Goal: Communication & Community: Answer question/provide support

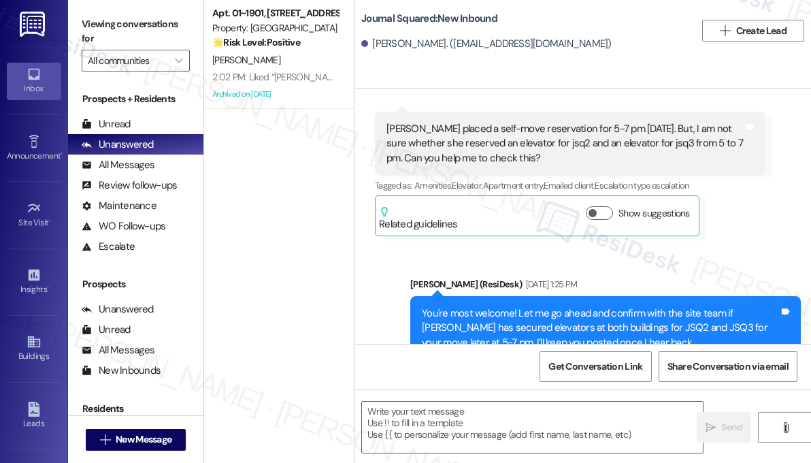
type textarea "Fetching suggested responses. Please feel free to read through the conversation…"
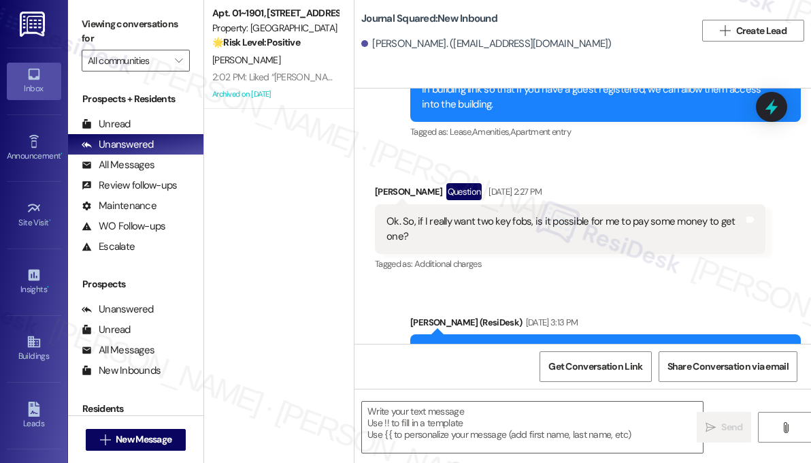
scroll to position [3636, 0]
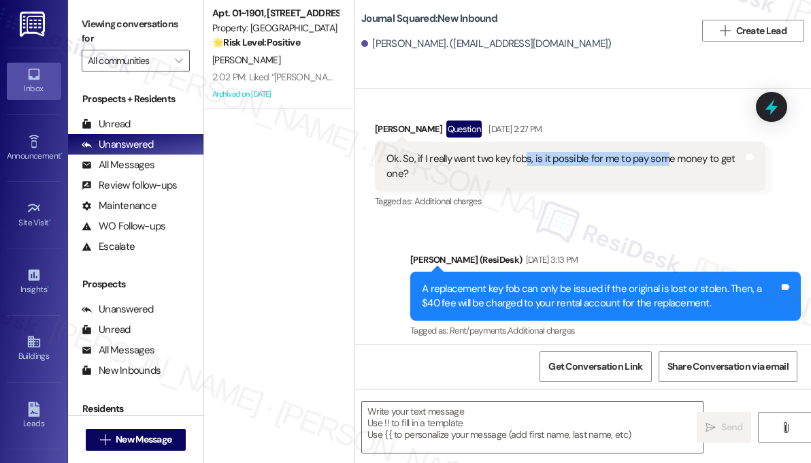
drag, startPoint x: 526, startPoint y: 172, endPoint x: 663, endPoint y: 174, distance: 136.8
click at [663, 174] on div "Ok. So, if I really want two key fobs, is it possible for me to pay some money …" at bounding box center [565, 166] width 357 height 29
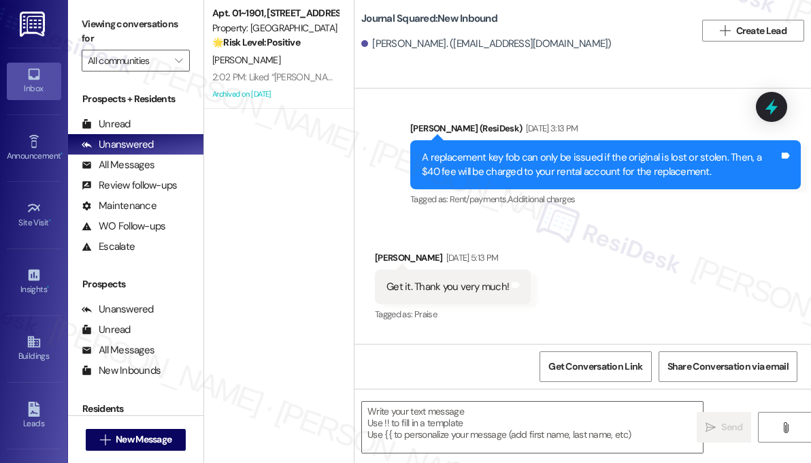
scroll to position [3772, 0]
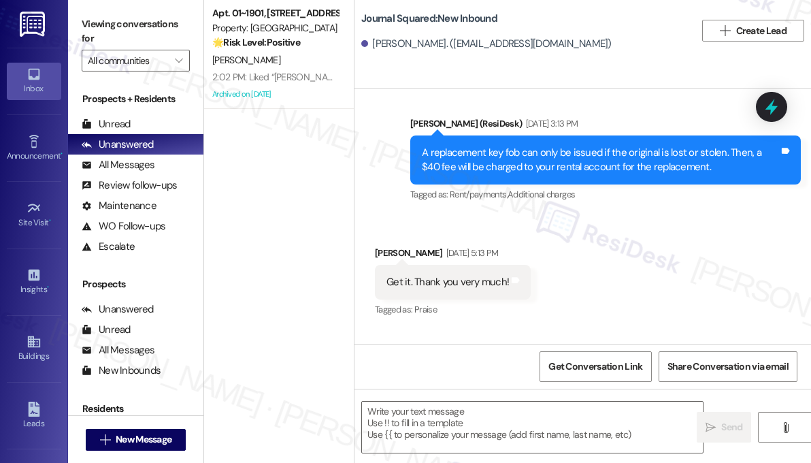
click at [587, 165] on div "A replacement key fob can only be issued if the original is lost or stolen. The…" at bounding box center [600, 160] width 357 height 29
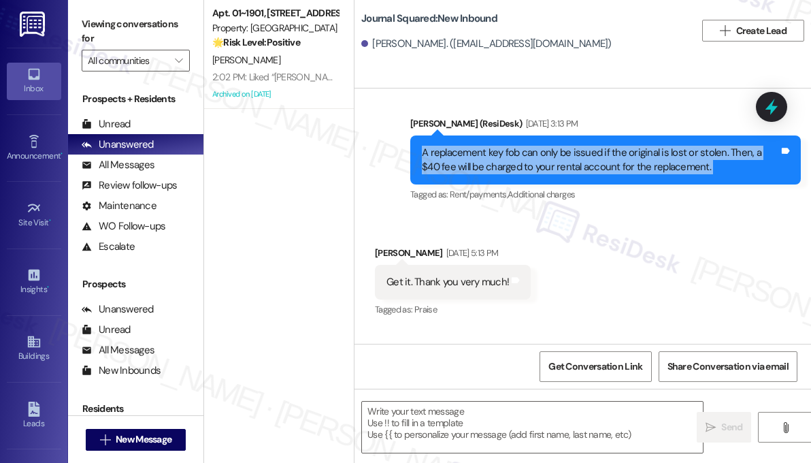
click at [587, 165] on div "A replacement key fob can only be issued if the original is lost or stolen. The…" at bounding box center [600, 160] width 357 height 29
click at [587, 164] on div "A replacement key fob can only be issued if the original is lost or stolen. The…" at bounding box center [600, 160] width 357 height 29
click at [550, 165] on div "A replacement key fob can only be issued if the original is lost or stolen. The…" at bounding box center [600, 160] width 357 height 29
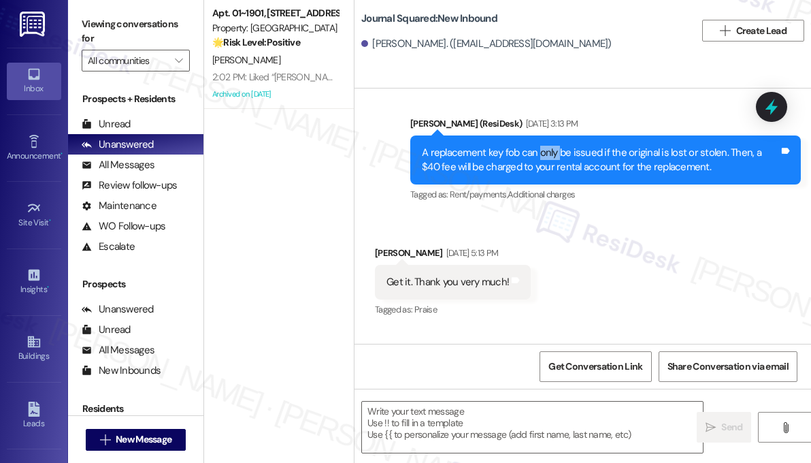
click at [550, 165] on div "A replacement key fob can only be issued if the original is lost or stolen. The…" at bounding box center [600, 160] width 357 height 29
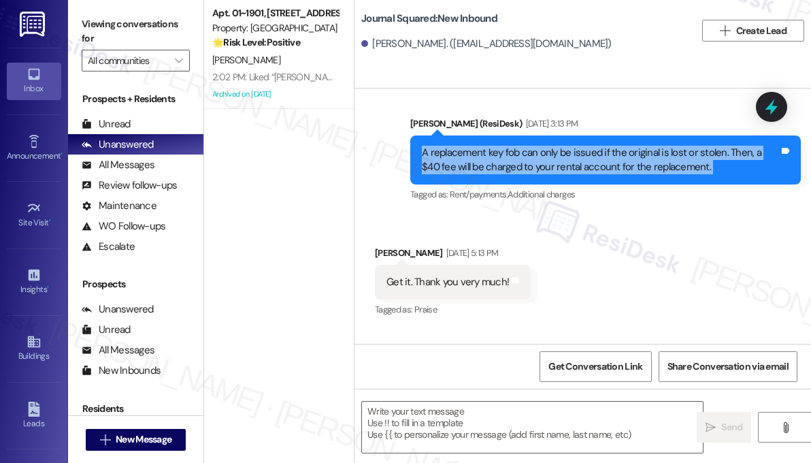
click at [550, 165] on div "A replacement key fob can only be issued if the original is lost or stolen. The…" at bounding box center [600, 160] width 357 height 29
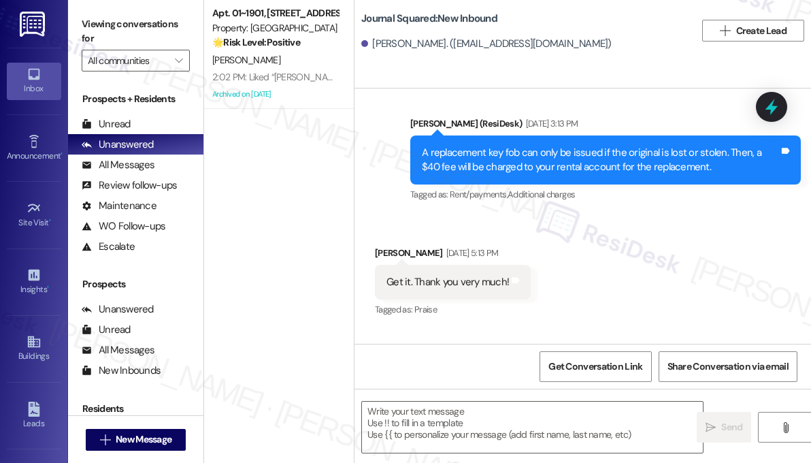
click at [508, 135] on div "Sarah (ResiDesk) May 29, 2025 at 3:13 PM" at bounding box center [605, 125] width 391 height 19
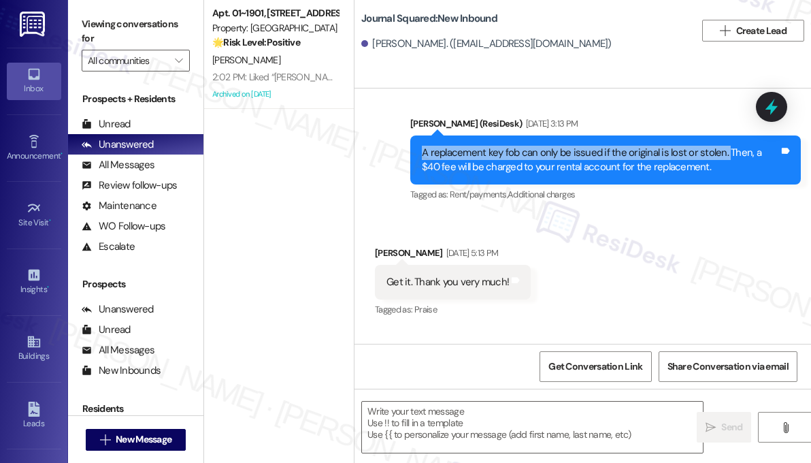
drag, startPoint x: 416, startPoint y: 165, endPoint x: 723, endPoint y: 163, distance: 306.3
click at [723, 163] on div "A replacement key fob can only be issued if the original is lost or stolen. The…" at bounding box center [605, 160] width 391 height 50
copy div "A replacement key fob can only be issued if the original is lost or stolen."
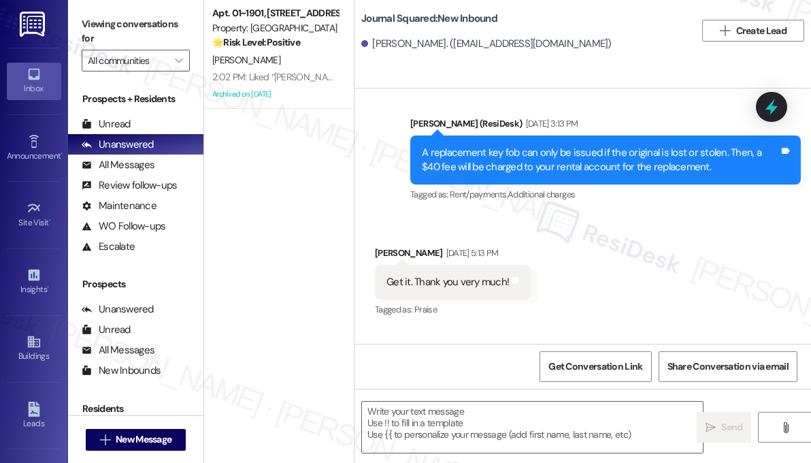
click at [759, 200] on div "Tagged as: Rent/payments , Click to highlight conversations about Rent/payments…" at bounding box center [605, 194] width 391 height 20
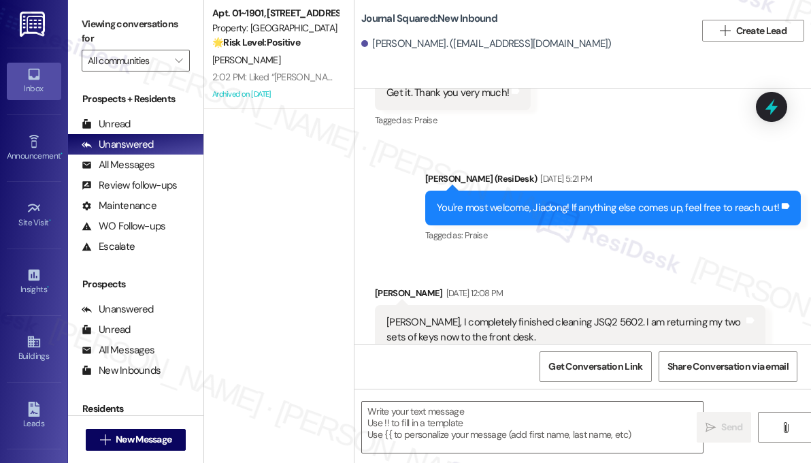
scroll to position [3976, 0]
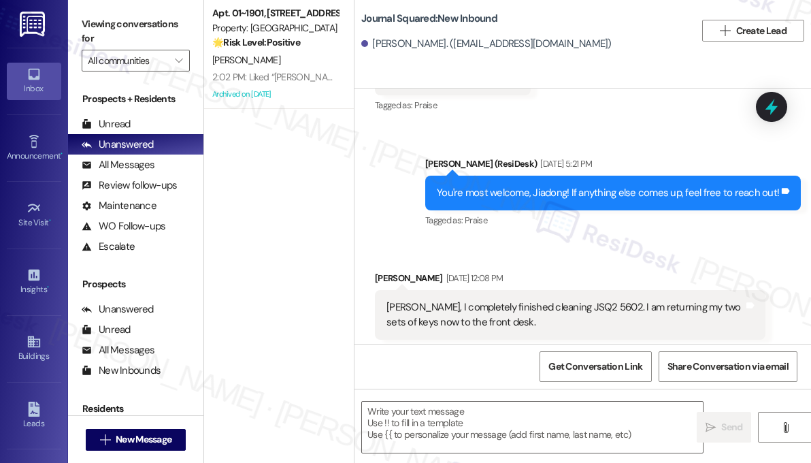
click at [534, 200] on div "You're most welcome, Jiadong! If anything else comes up, feel free to reach out!" at bounding box center [608, 193] width 342 height 14
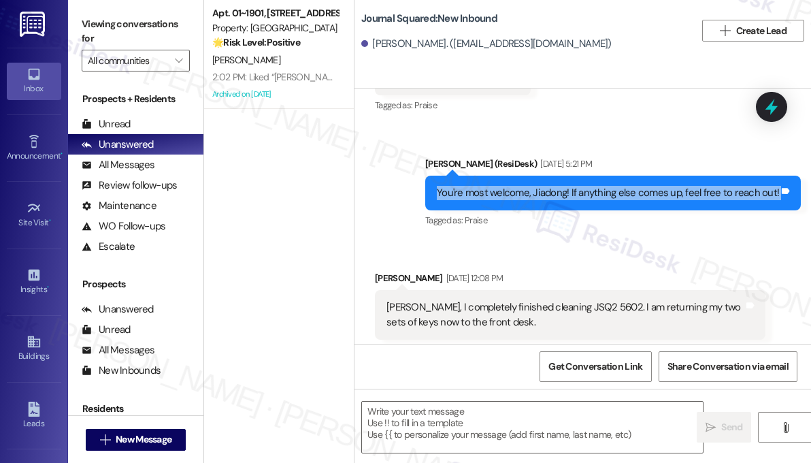
click at [534, 200] on div "You're most welcome, Jiadong! If anything else comes up, feel free to reach out!" at bounding box center [608, 193] width 342 height 14
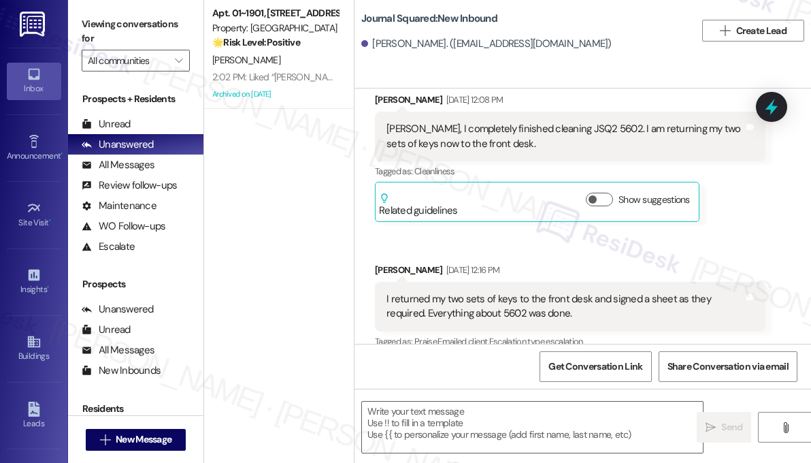
scroll to position [4181, 0]
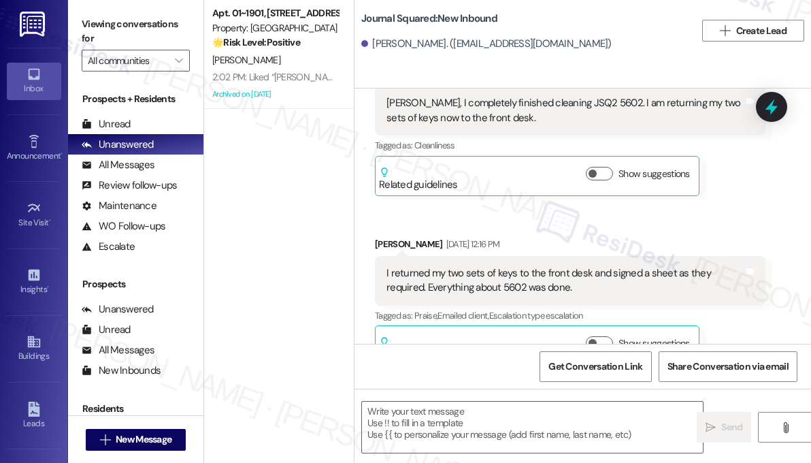
click at [472, 289] on div "I returned my two sets of keys to the front desk and signed a sheet as they req…" at bounding box center [565, 280] width 357 height 29
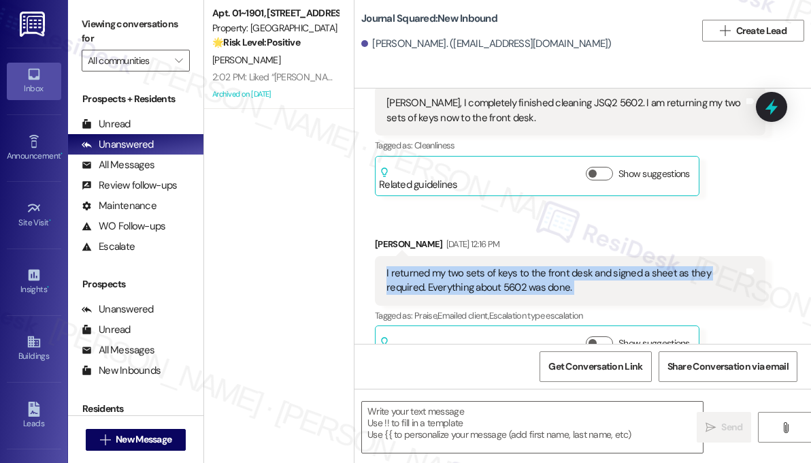
click at [472, 289] on div "I returned my two sets of keys to the front desk and signed a sheet as they req…" at bounding box center [565, 280] width 357 height 29
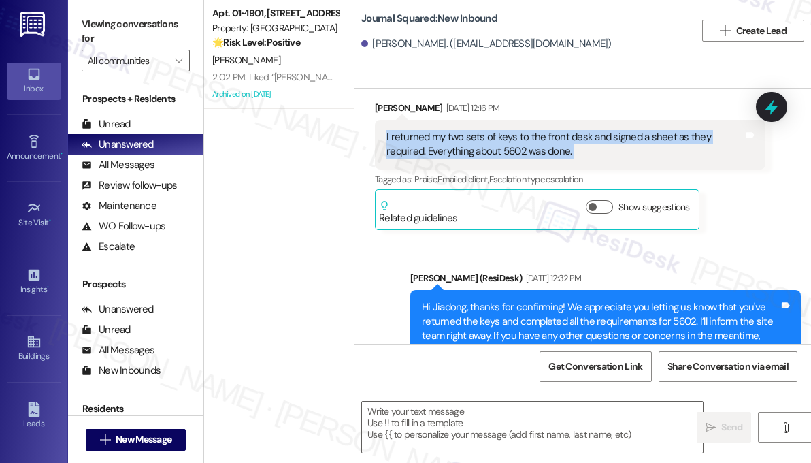
scroll to position [4453, 0]
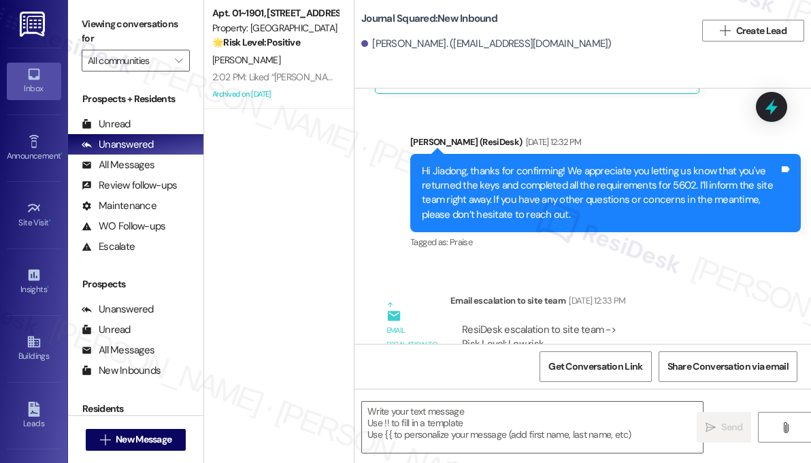
click at [500, 193] on div "Hi Jiadong, thanks for confirming! We appreciate you letting us know that you'v…" at bounding box center [600, 193] width 357 height 59
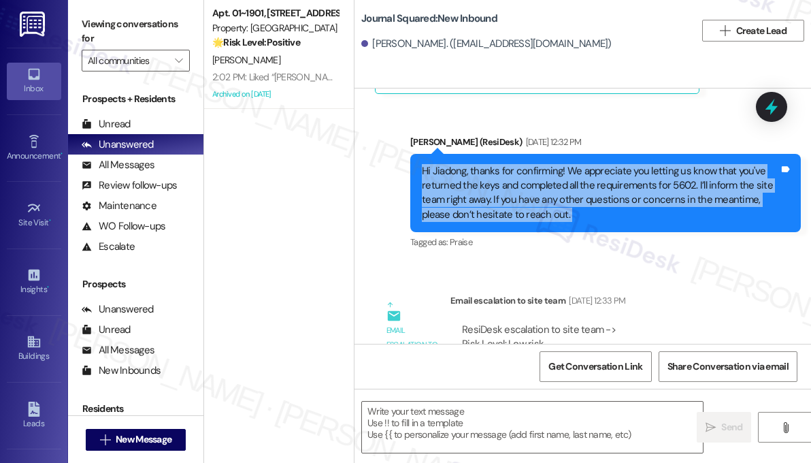
click at [500, 193] on div "Hi Jiadong, thanks for confirming! We appreciate you letting us know that you'v…" at bounding box center [600, 193] width 357 height 59
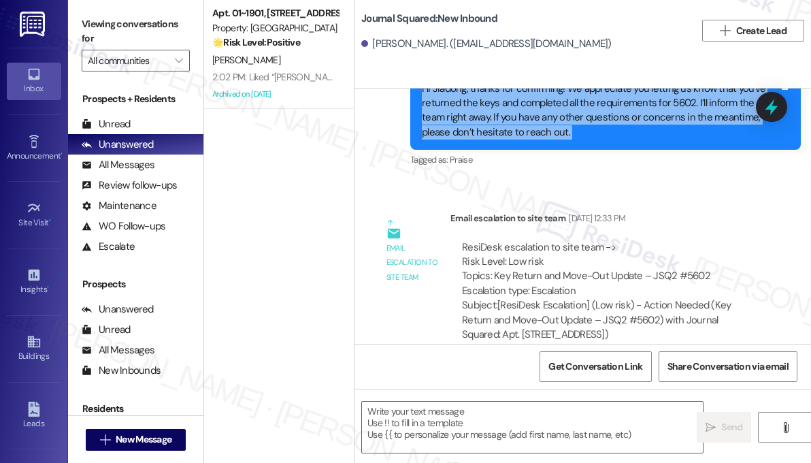
scroll to position [4589, 0]
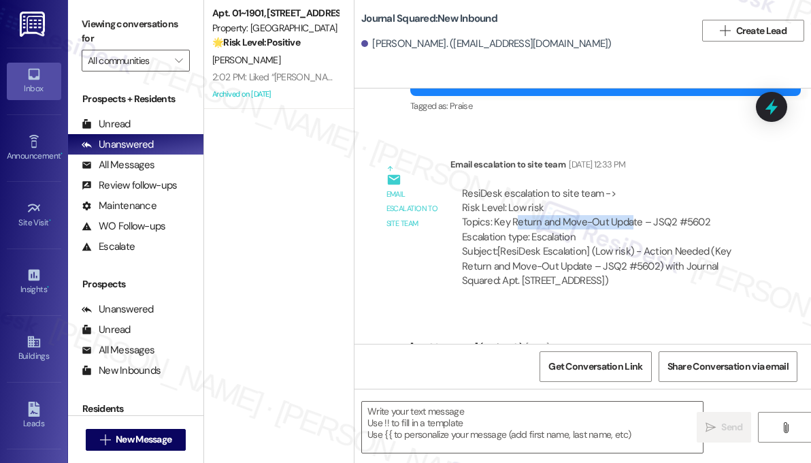
drag, startPoint x: 517, startPoint y: 239, endPoint x: 627, endPoint y: 242, distance: 110.3
click at [627, 242] on div "ResiDesk escalation to site team -> Risk Level: Low risk Topics: Key Return and…" at bounding box center [608, 215] width 292 height 59
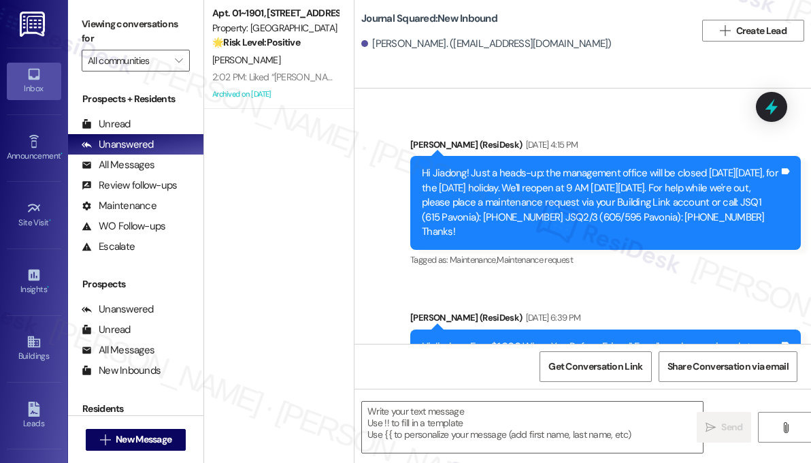
scroll to position [4793, 0]
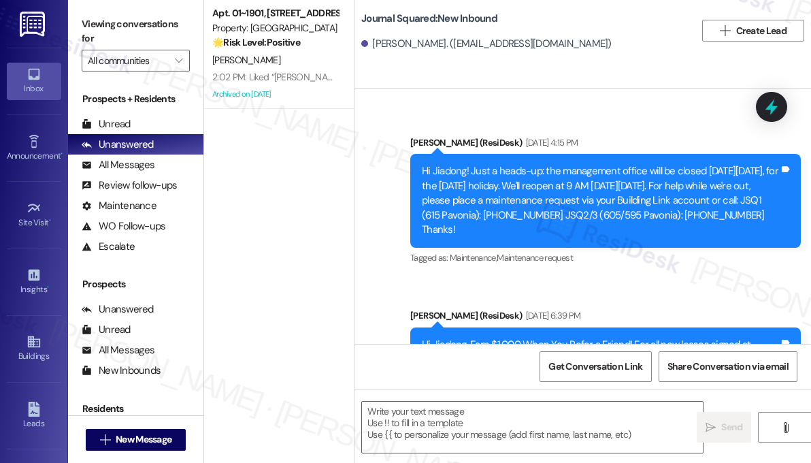
click at [506, 201] on div "Hi Jiadong! Just a heads-up: the management office will be closed on Thursday, …" at bounding box center [600, 200] width 357 height 73
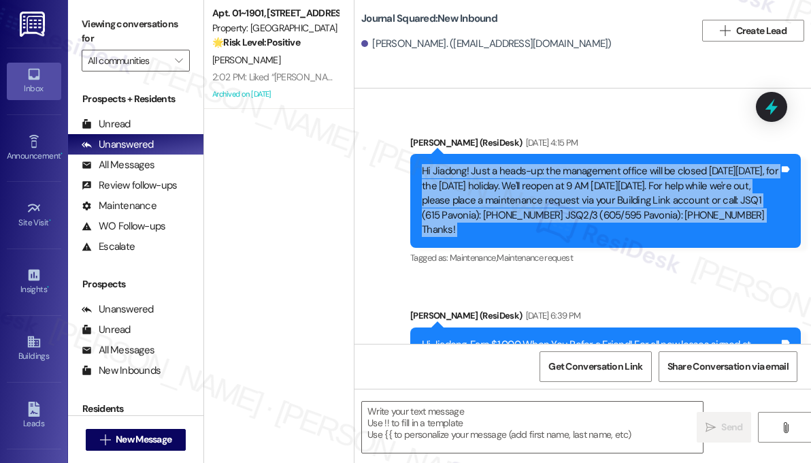
click at [506, 201] on div "Hi Jiadong! Just a heads-up: the management office will be closed on Thursday, …" at bounding box center [600, 200] width 357 height 73
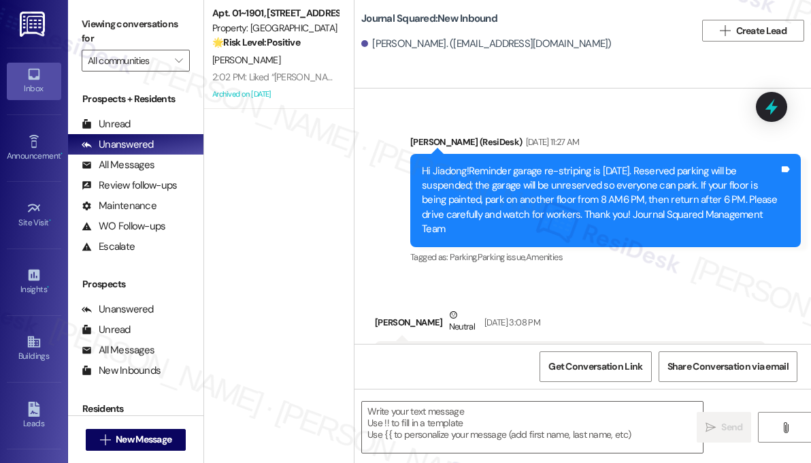
scroll to position [5542, 0]
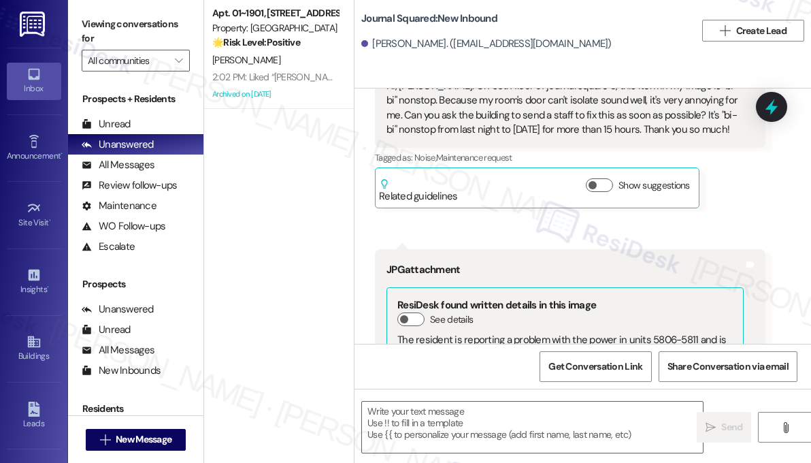
click at [522, 135] on div "Hi, Jane. On 58th floor of journal square 3, this item in my image is "bi-bi" n…" at bounding box center [565, 108] width 357 height 59
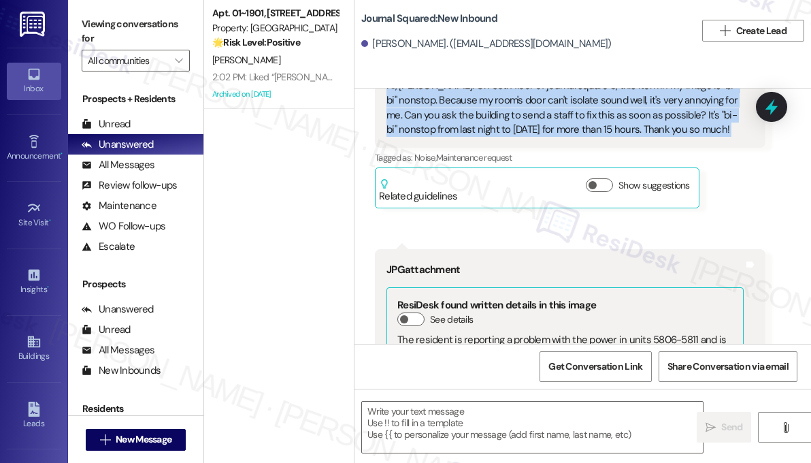
click at [522, 135] on div "Hi, Jane. On 58th floor of journal square 3, this item in my image is "bi-bi" n…" at bounding box center [565, 108] width 357 height 59
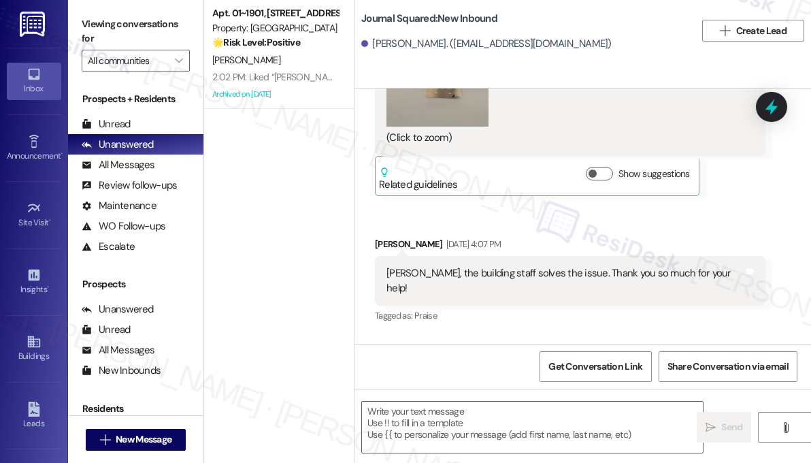
scroll to position [6018, 0]
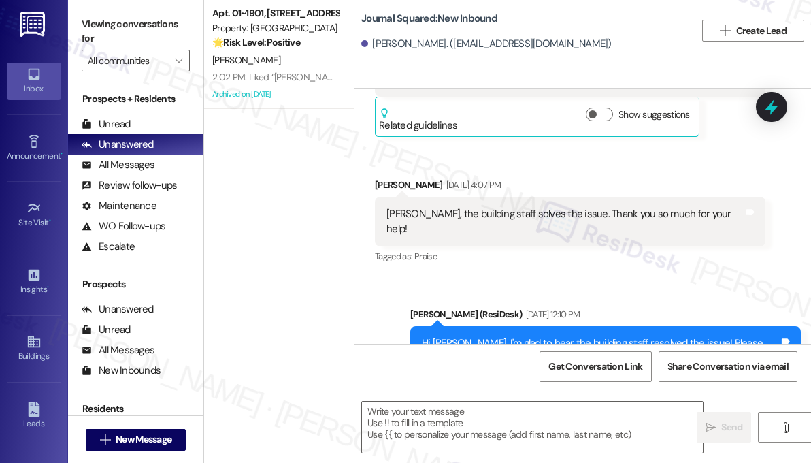
click at [451, 228] on div "Jane, the building staff solves the issue. Thank you so much for your help!" at bounding box center [565, 221] width 357 height 29
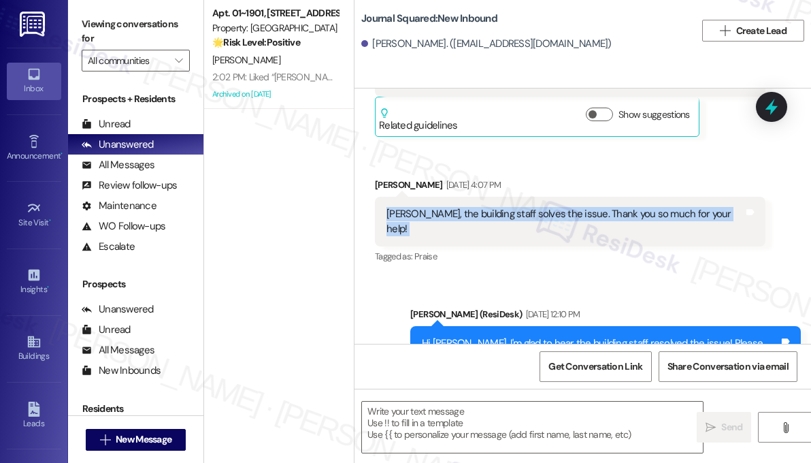
click at [451, 228] on div "Jane, the building staff solves the issue. Thank you so much for your help!" at bounding box center [565, 221] width 357 height 29
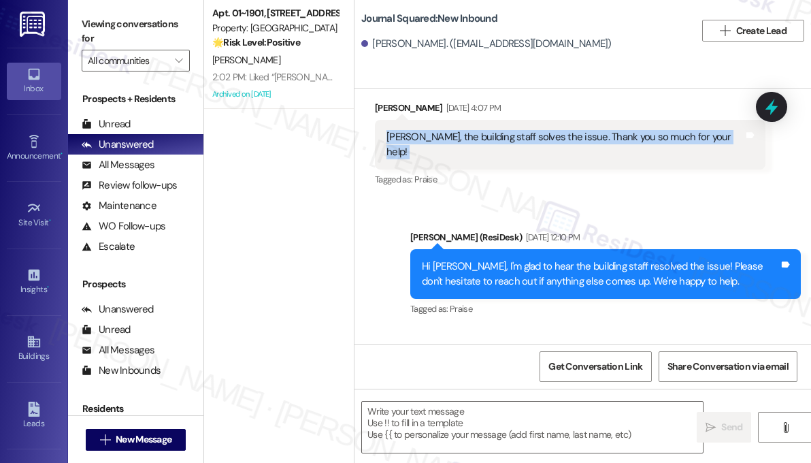
scroll to position [6154, 0]
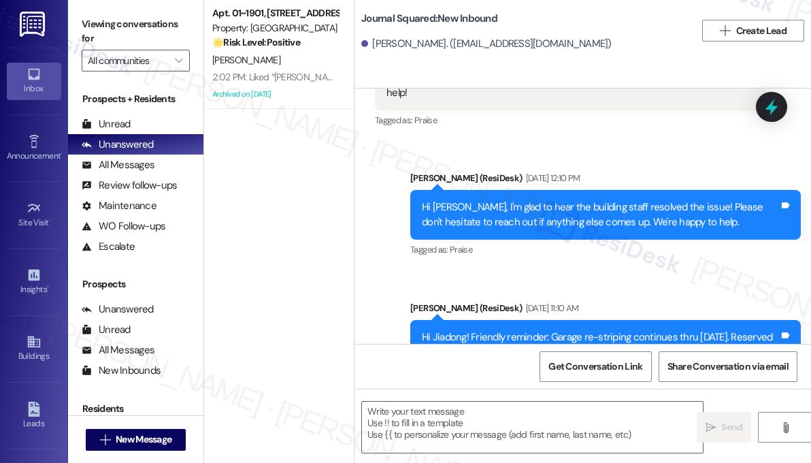
click at [470, 211] on div "Hi Jiadong, I'm glad to hear the building staff resolved the issue! Please don'…" at bounding box center [600, 214] width 357 height 29
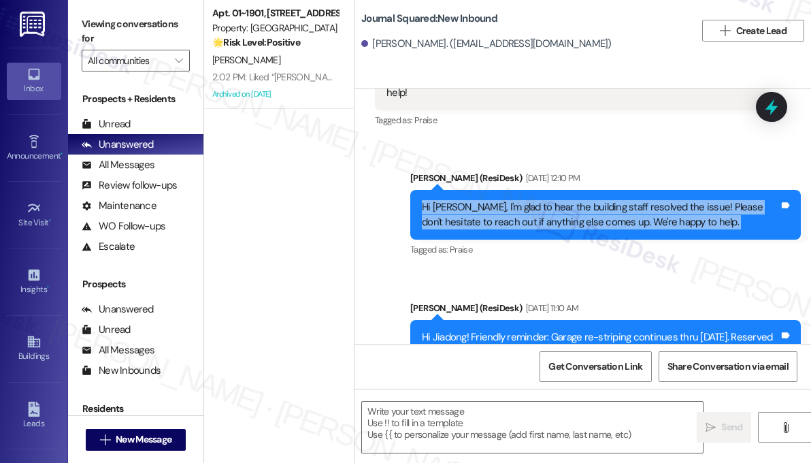
click at [470, 211] on div "Hi Jiadong, I'm glad to hear the building staff resolved the issue! Please don'…" at bounding box center [600, 214] width 357 height 29
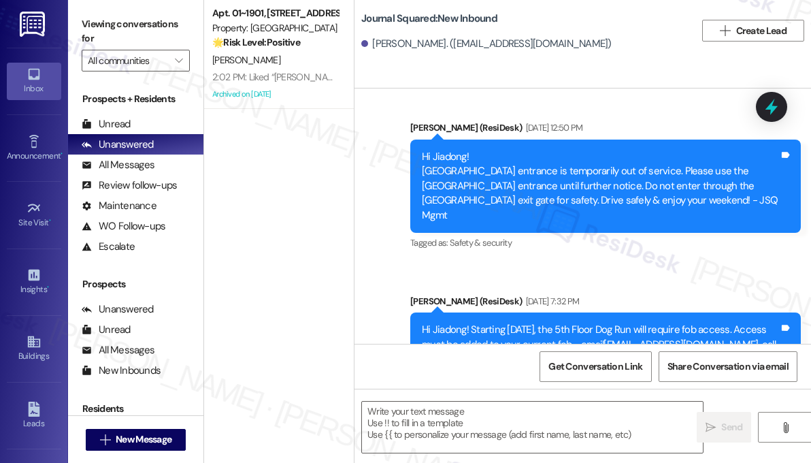
scroll to position [6900, 0]
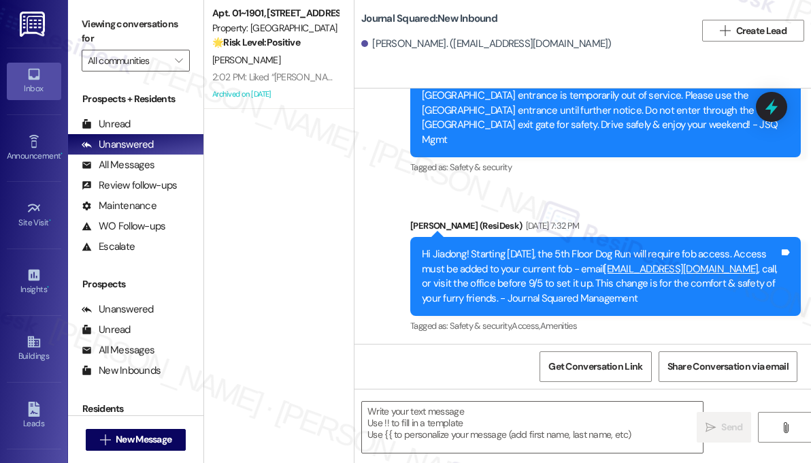
click at [707, 54] on div "Journal Squared: New Inbound Jiadong Chen. (jiadongchen_5@outlook.com)  Create…" at bounding box center [583, 30] width 457 height 54
click at [719, 180] on div "Announcement, sent via SMS Sarah (ResiDesk) Aug 11, 2025 at 12:50 PM Hi Jiadong…" at bounding box center [605, 111] width 411 height 152
click at [744, 180] on div "Announcement, sent via SMS Sarah (ResiDesk) Aug 11, 2025 at 12:50 PM Hi Jiadong…" at bounding box center [605, 111] width 411 height 152
